Goal: Task Accomplishment & Management: Manage account settings

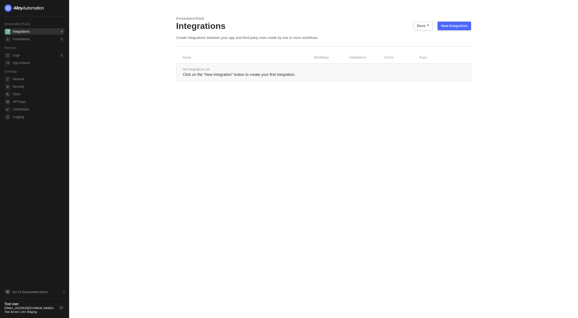
click at [62, 308] on div "Test User test+actionlimit1735926340@runalloy.com • Test Action Limit Staging" at bounding box center [34, 308] width 61 height 12
click at [63, 308] on icon "logout" at bounding box center [61, 307] width 3 height 3
drag, startPoint x: 242, startPoint y: 105, endPoint x: 239, endPoint y: 108, distance: 3.6
click at [242, 106] on div "Embedded iPaaS Integrations Docs ↗ New Integration Create integrations between …" at bounding box center [324, 159] width 308 height 318
click at [21, 102] on span "API Keys" at bounding box center [38, 102] width 51 height 6
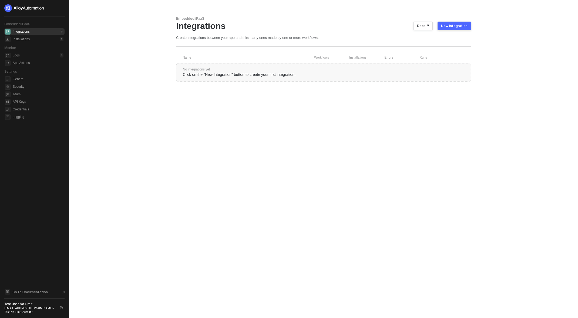
click at [62, 308] on icon "logout" at bounding box center [61, 307] width 3 height 3
click at [17, 101] on span "API Keys" at bounding box center [38, 102] width 51 height 6
